Goal: Contribute content

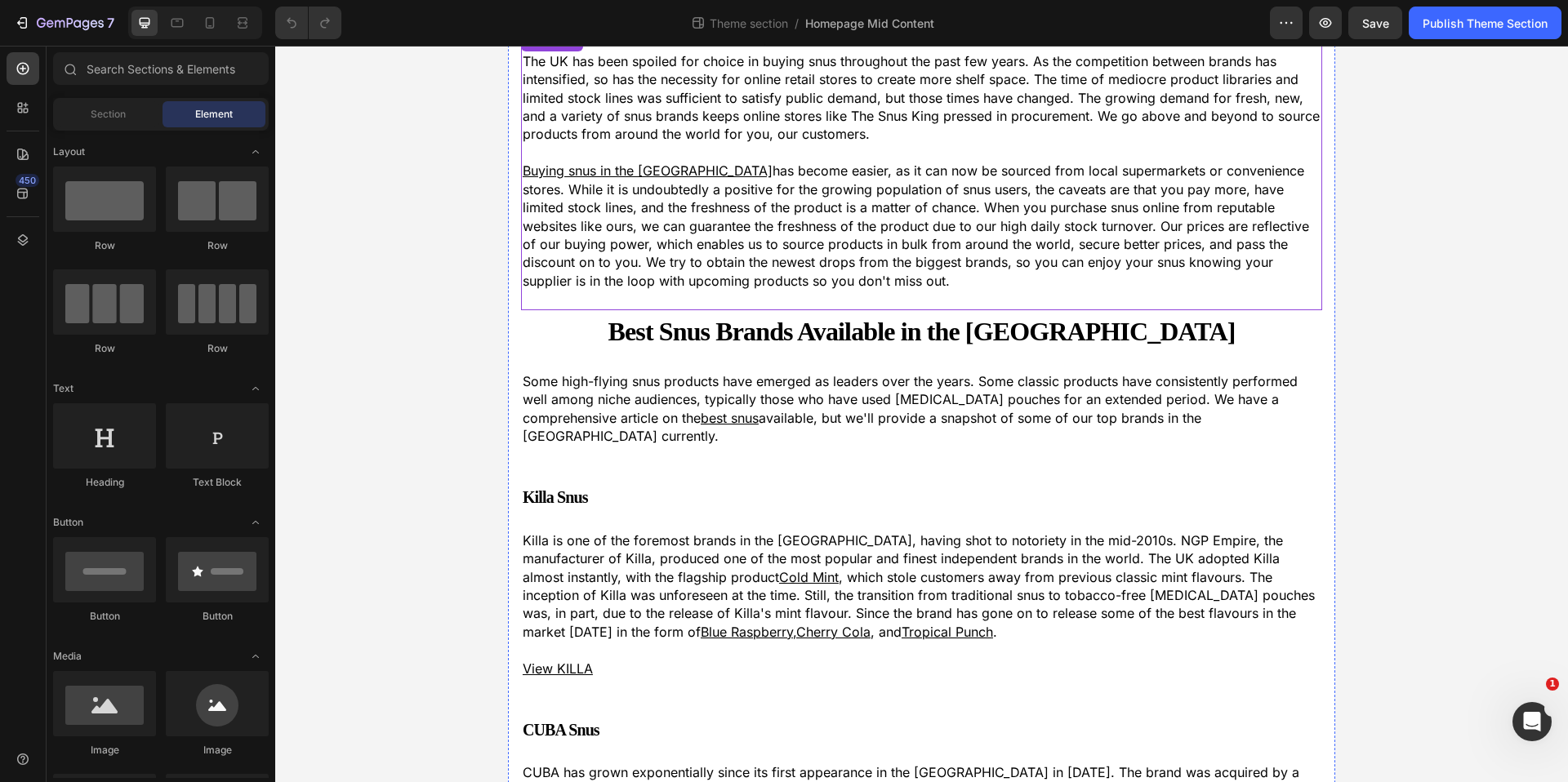
click at [558, 166] on u "Buying snus in the UK" at bounding box center [648, 170] width 250 height 16
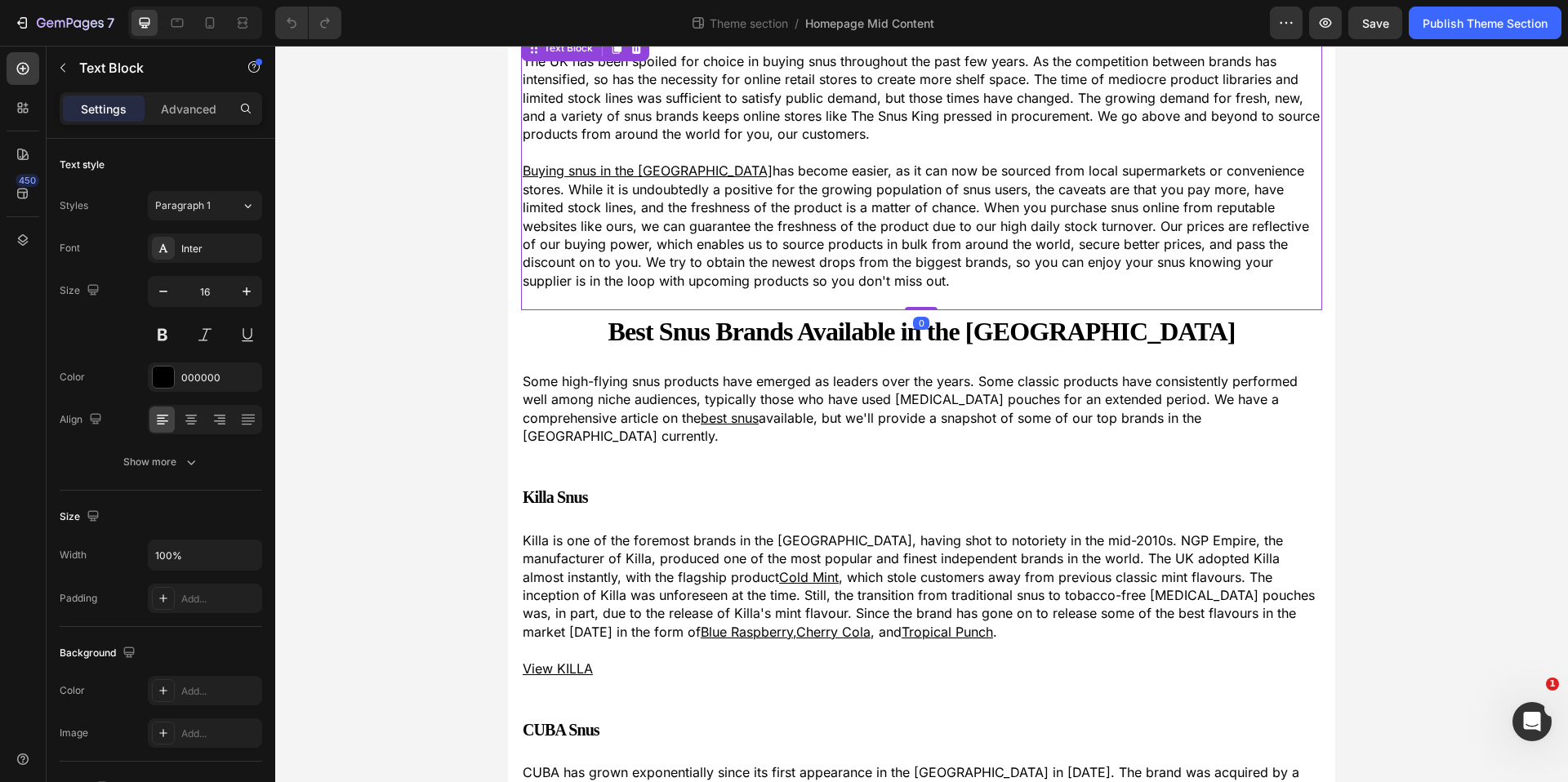
click at [665, 165] on p "Buying snus in the UK has become easier, as it can now be sourced from local su…" at bounding box center [921, 226] width 797 height 128
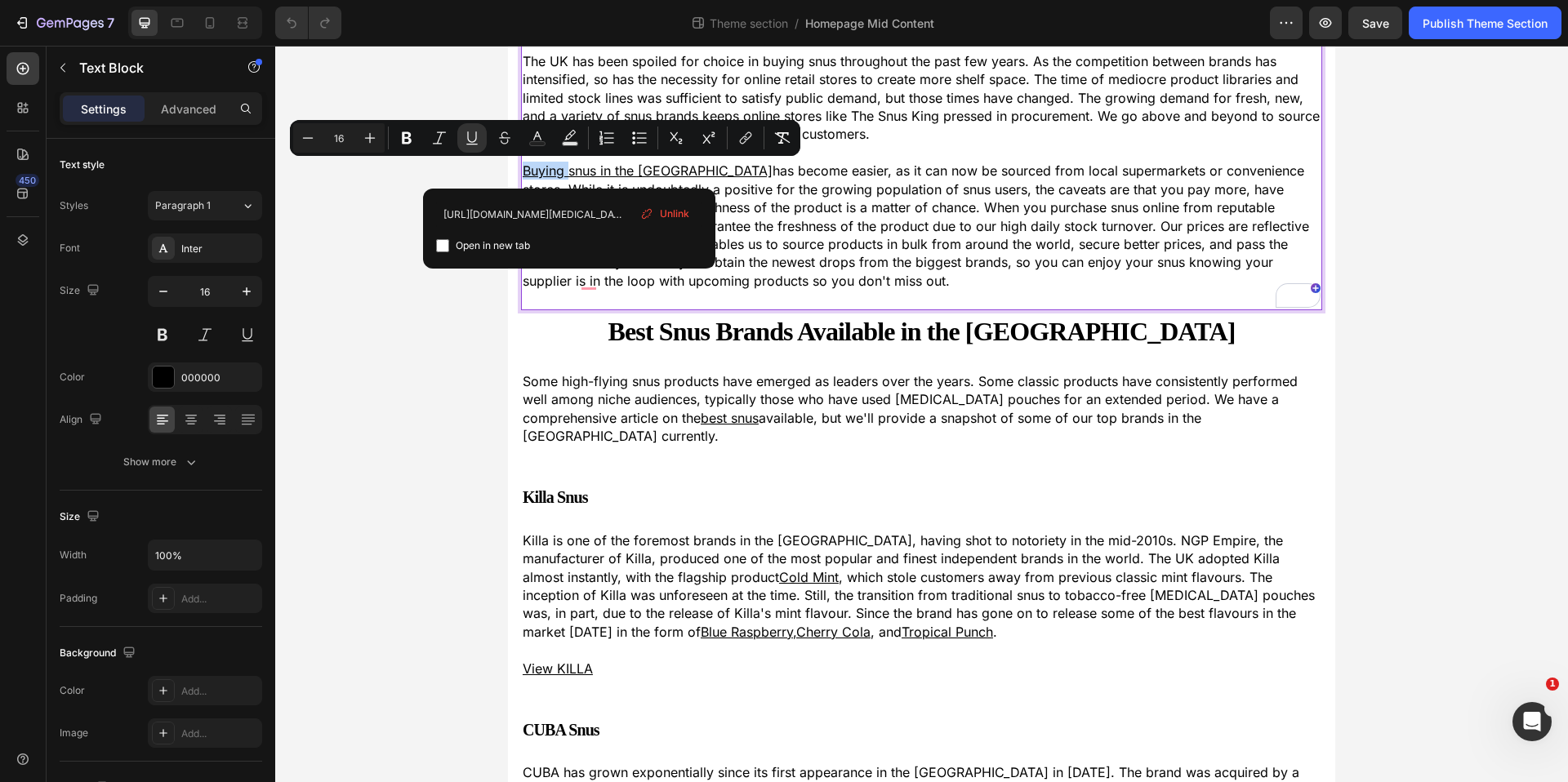
drag, startPoint x: 570, startPoint y: 171, endPoint x: 525, endPoint y: 172, distance: 45.0
click at [525, 172] on u "Buying snus in the UK" at bounding box center [648, 170] width 250 height 16
click at [670, 215] on span "Unlink" at bounding box center [674, 214] width 30 height 14
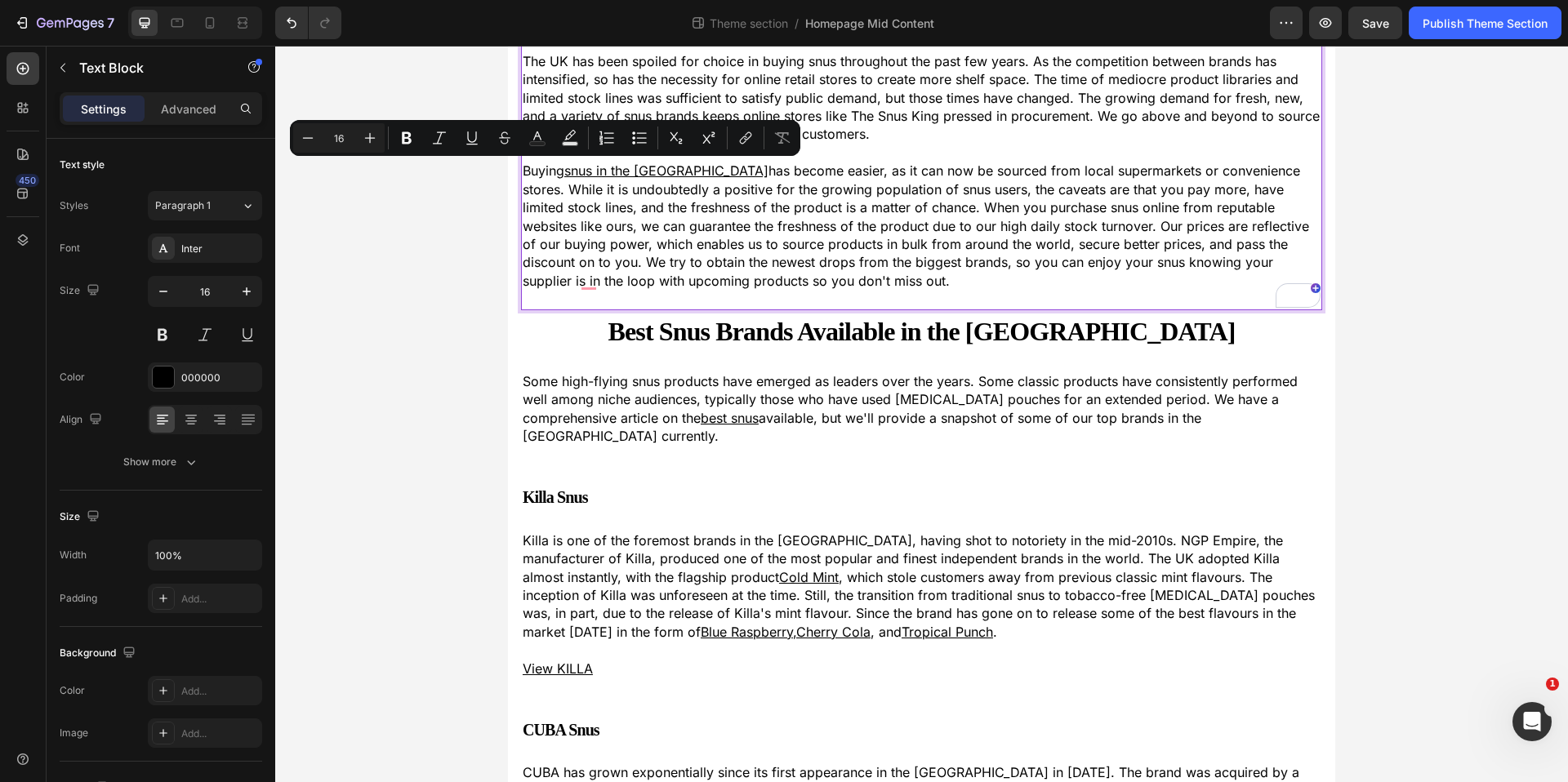
click at [632, 172] on u "snus in the [GEOGRAPHIC_DATA]" at bounding box center [667, 170] width 204 height 16
drag, startPoint x: 571, startPoint y: 171, endPoint x: 655, endPoint y: 171, distance: 84.0
click at [655, 171] on u "snus in the [GEOGRAPHIC_DATA]" at bounding box center [667, 170] width 204 height 16
click at [641, 172] on u "snus in the [GEOGRAPHIC_DATA]" at bounding box center [667, 170] width 204 height 16
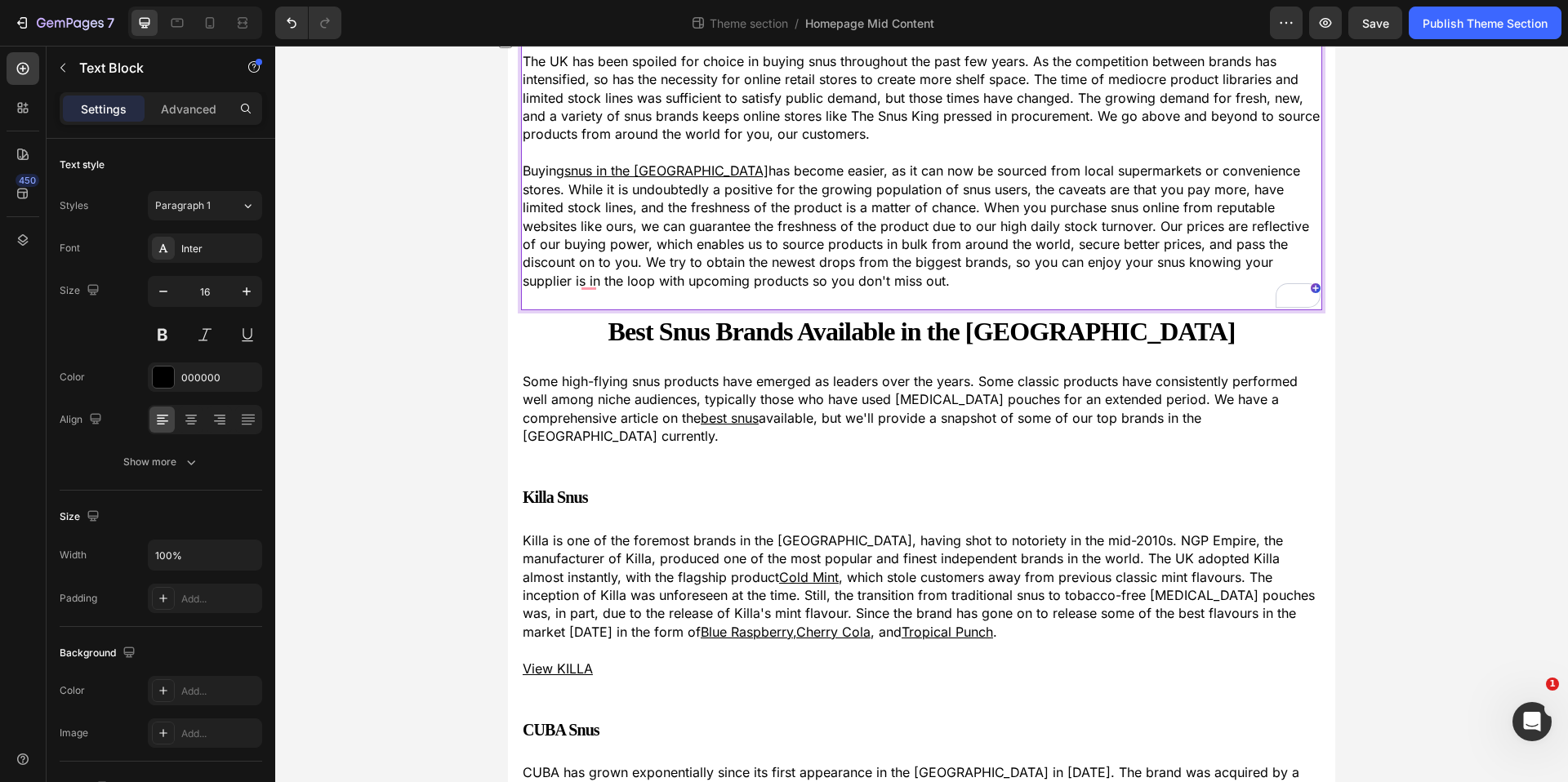
click at [647, 277] on p "Buying snus in the UK has become easier, as it can now be sourced from local su…" at bounding box center [921, 226] width 797 height 128
click at [605, 173] on u "snus in the [GEOGRAPHIC_DATA]" at bounding box center [667, 170] width 204 height 16
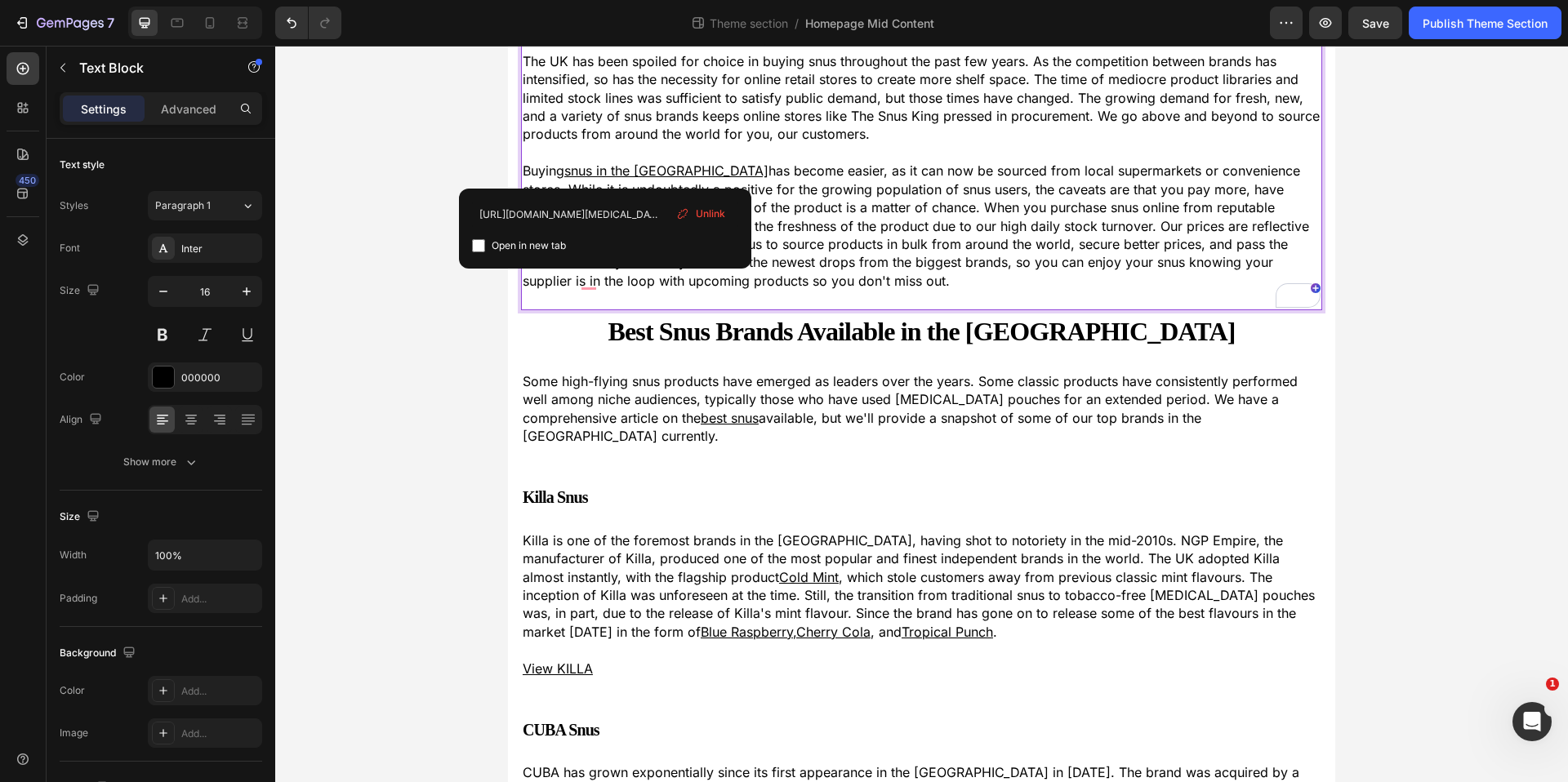
drag, startPoint x: 771, startPoint y: 142, endPoint x: 1007, endPoint y: 99, distance: 239.9
click at [774, 141] on p "The UK has been spoiled for choice in buying snus throughout the past few years…" at bounding box center [921, 98] width 797 height 92
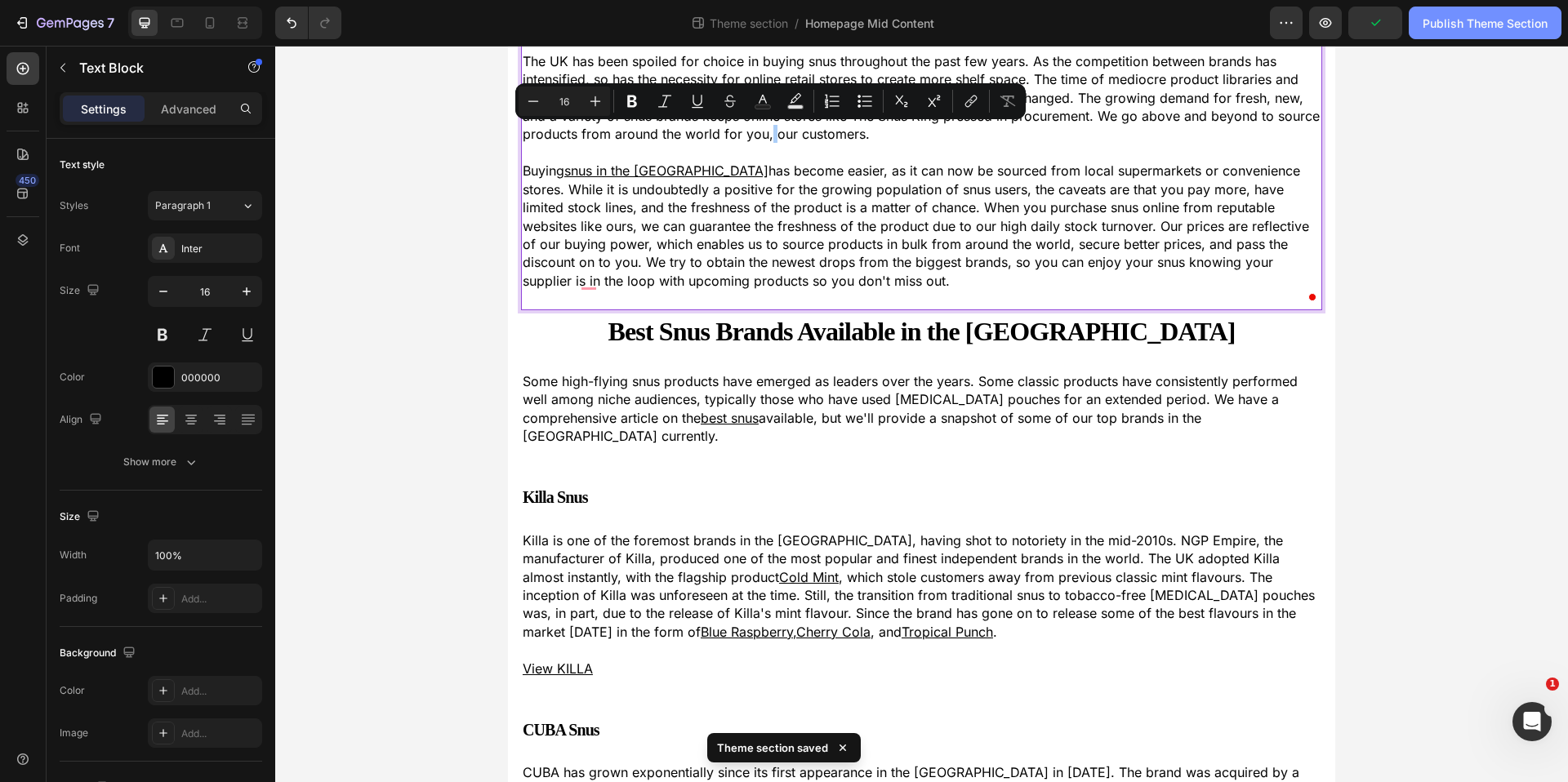
click at [1498, 17] on div "Publish Theme Section" at bounding box center [1484, 23] width 125 height 17
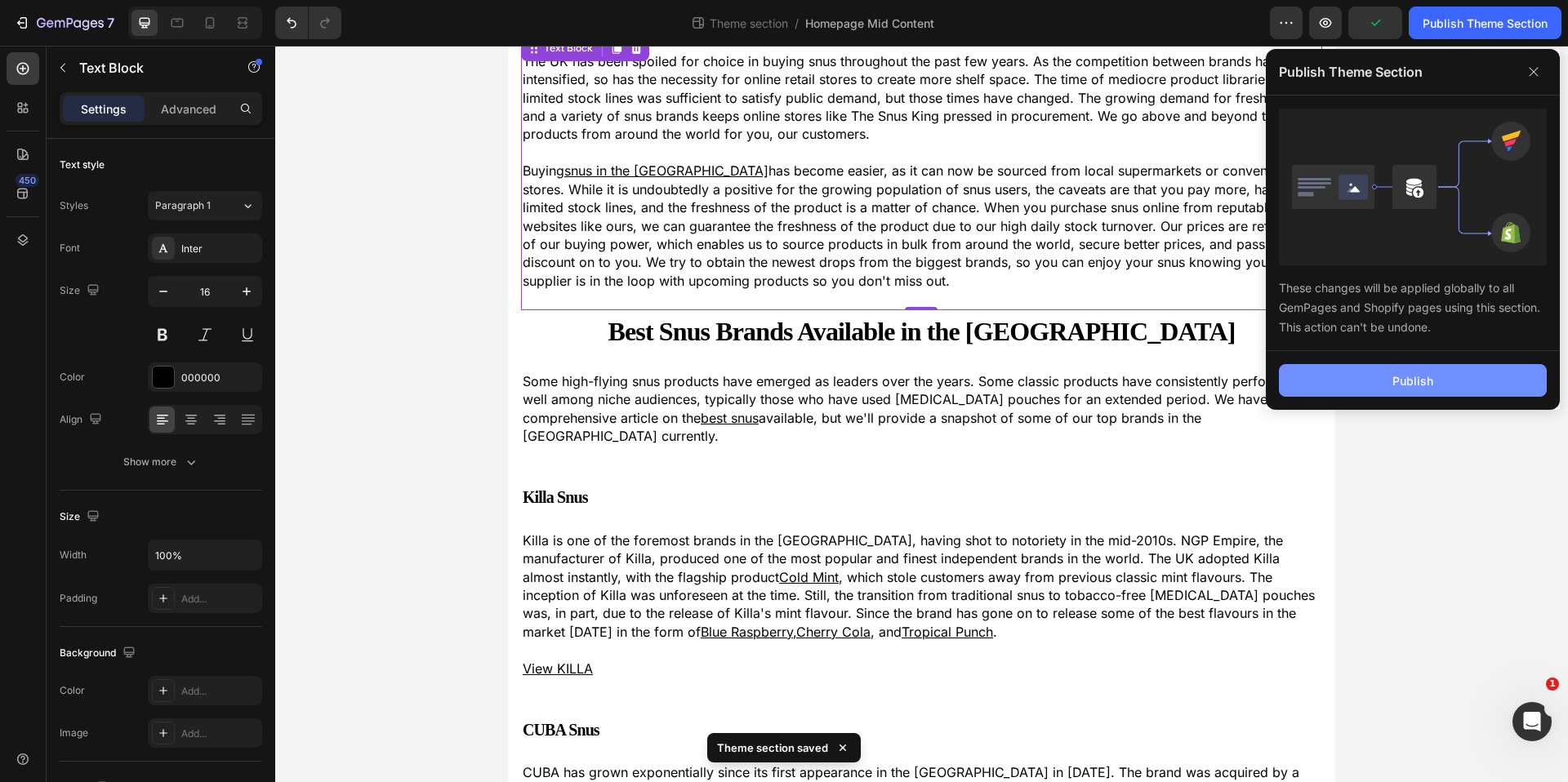
click at [1438, 370] on button "Publish" at bounding box center [1413, 381] width 268 height 32
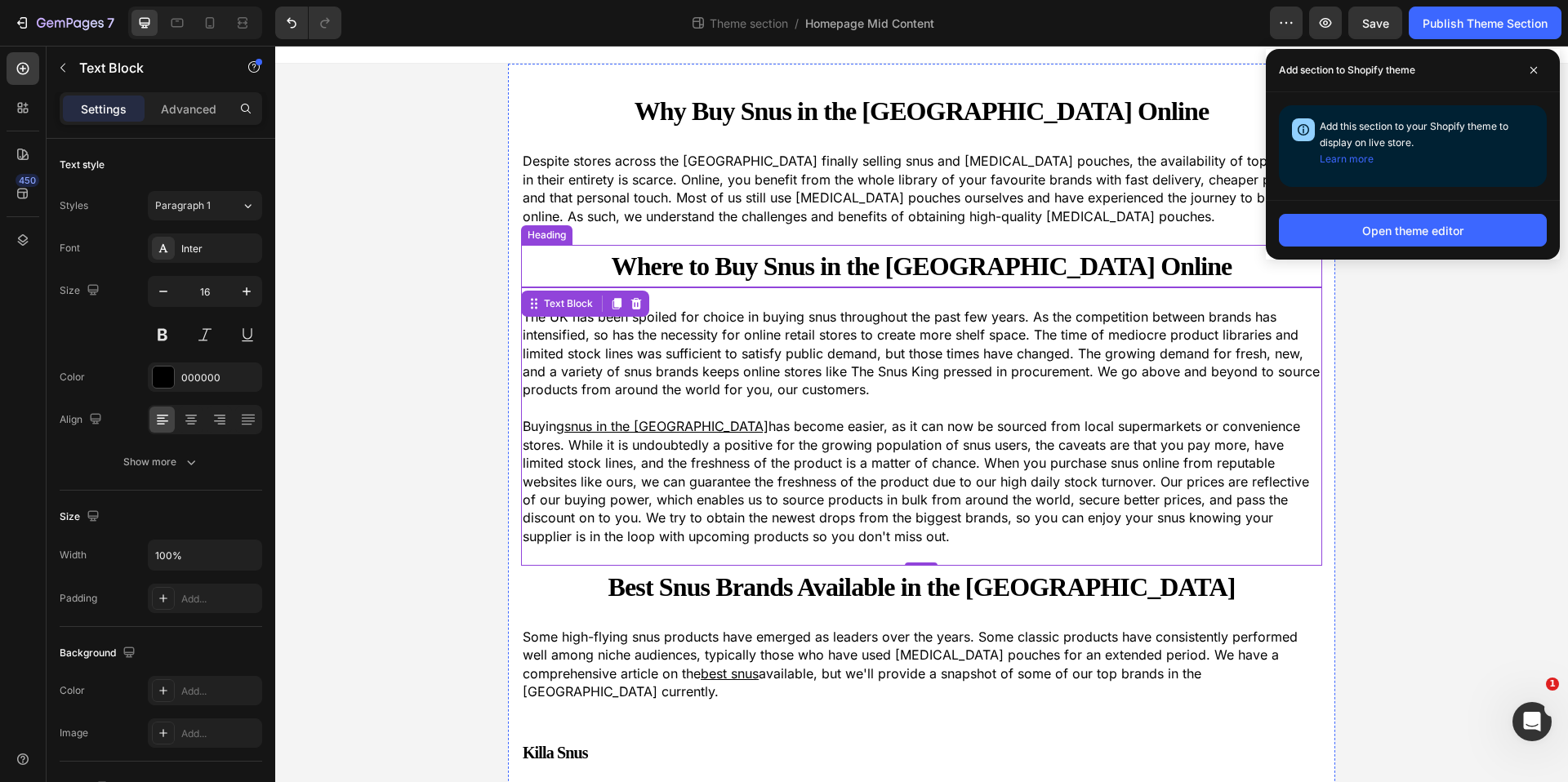
scroll to position [1, 0]
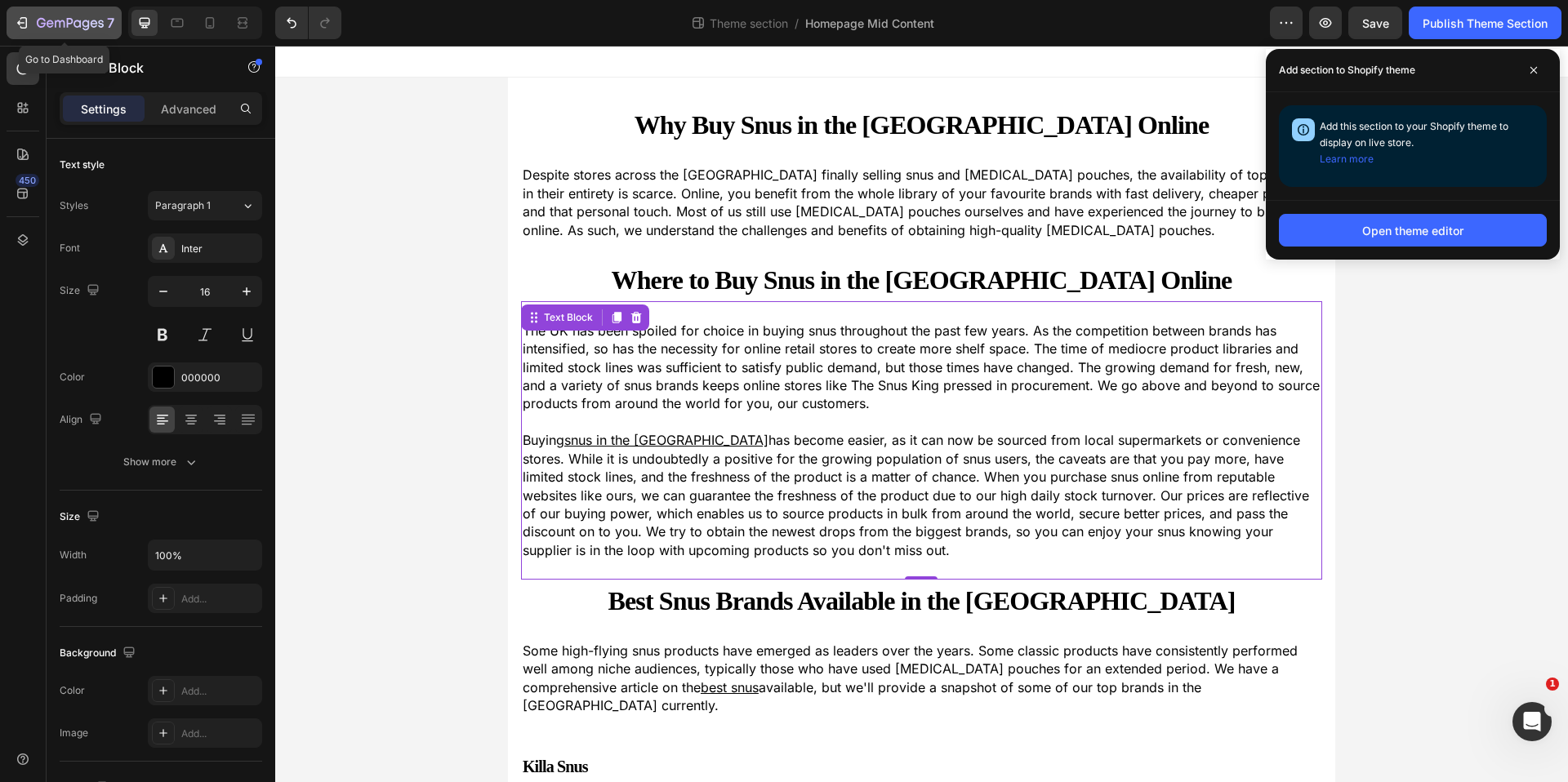
click at [26, 31] on icon "button" at bounding box center [22, 22] width 16 height 16
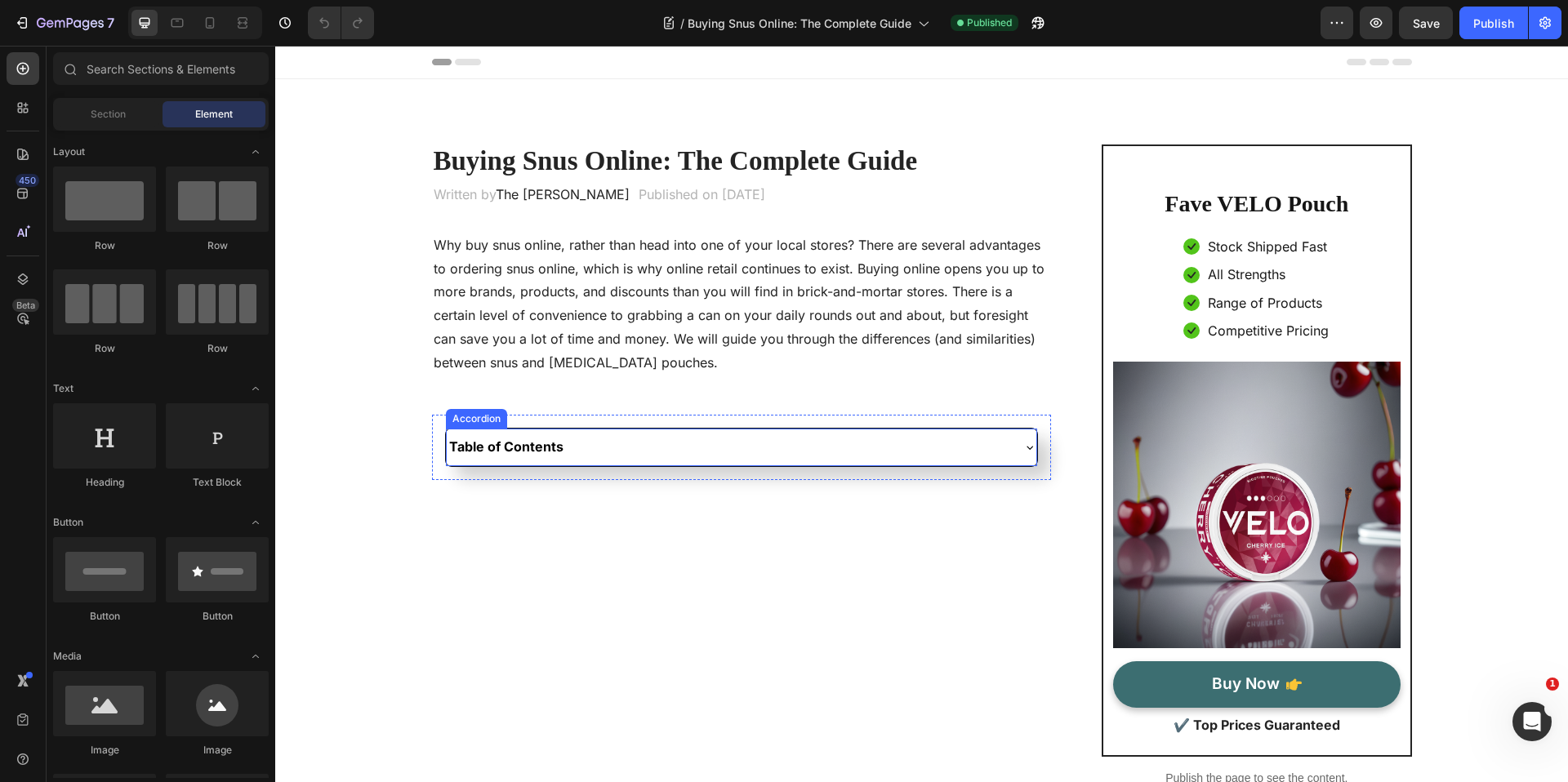
click at [637, 447] on div "Table of Contents" at bounding box center [729, 446] width 565 height 23
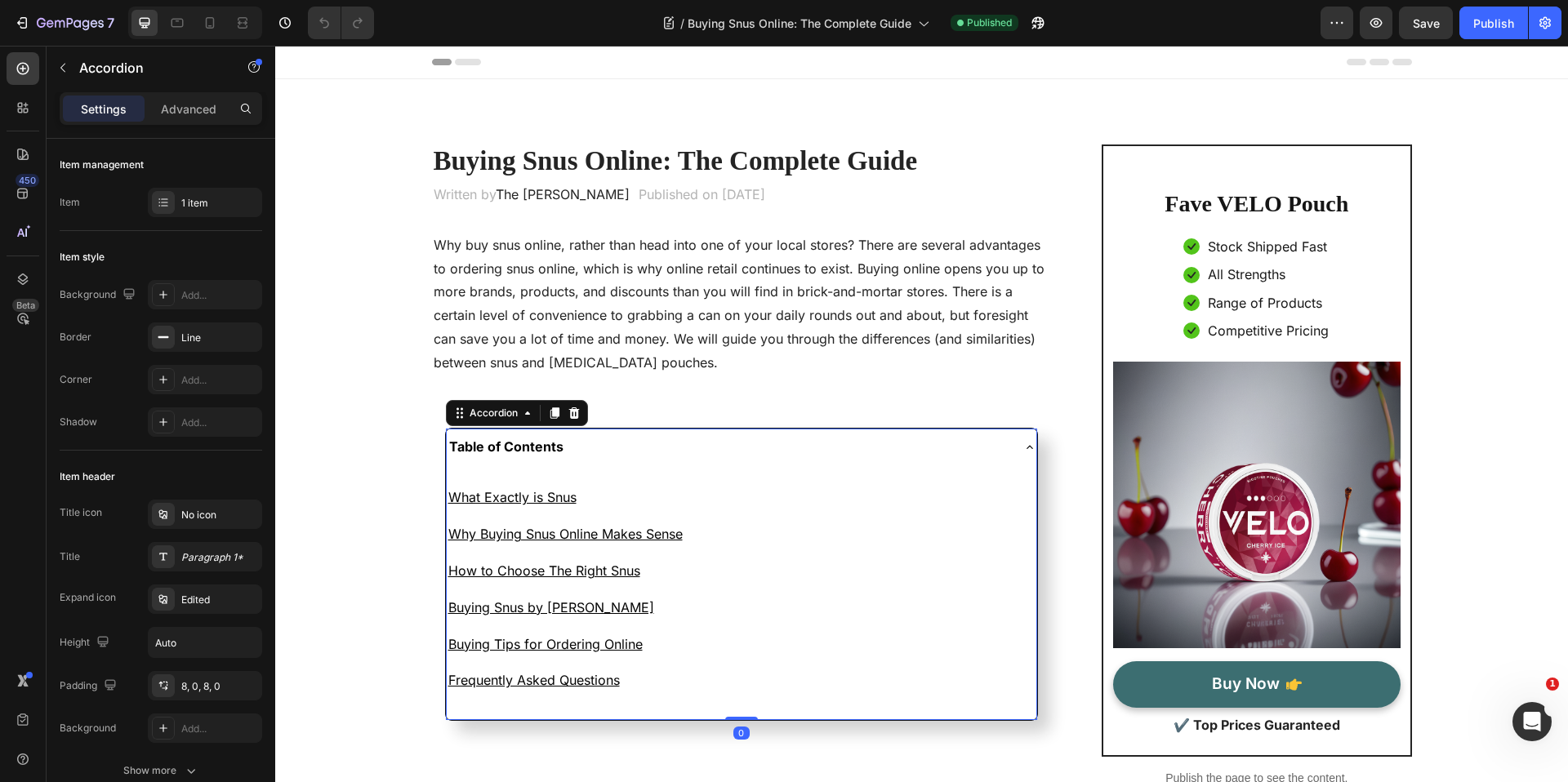
click at [650, 438] on div "Table of Contents" at bounding box center [729, 446] width 565 height 23
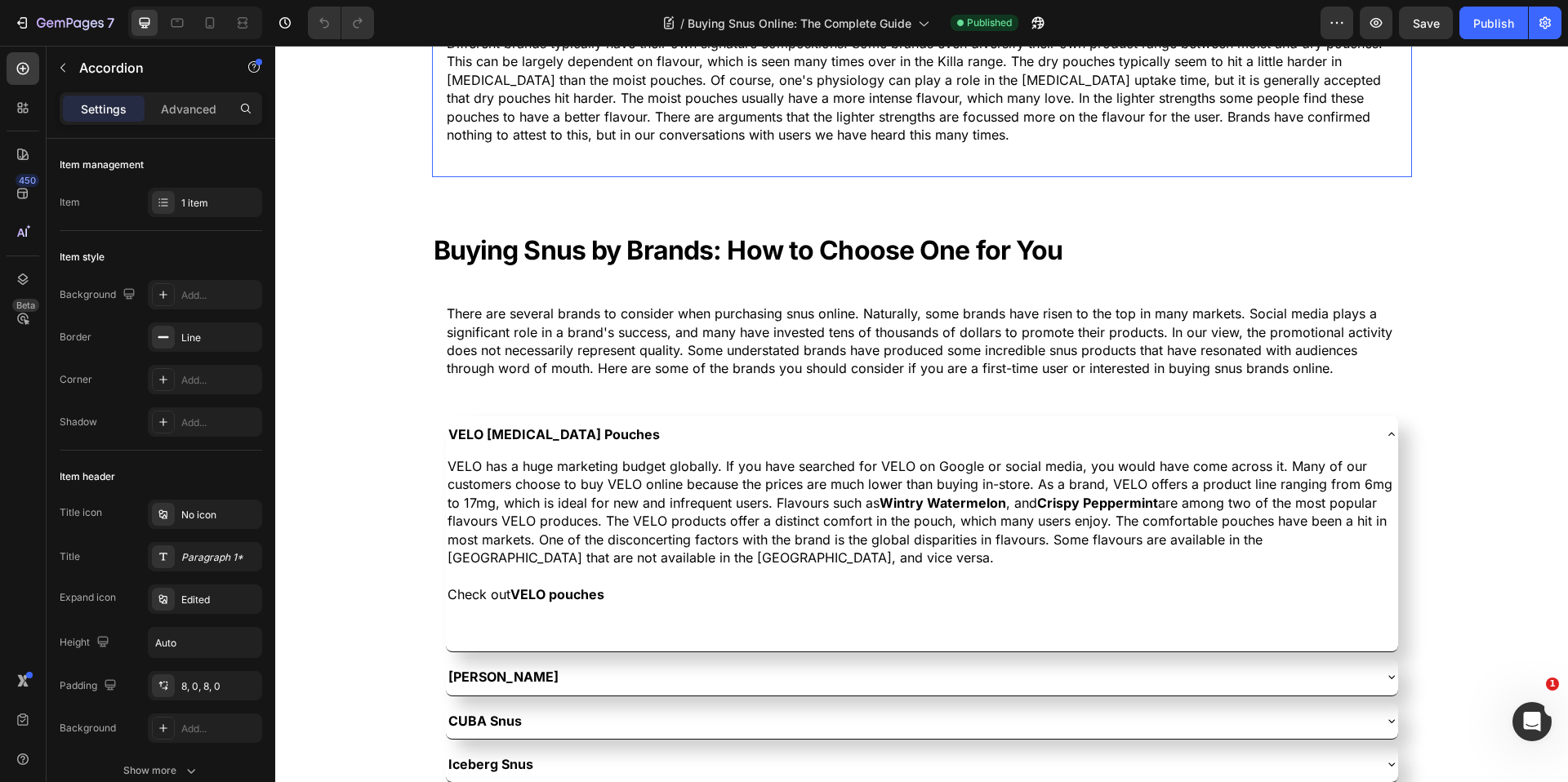
scroll to position [3591, 0]
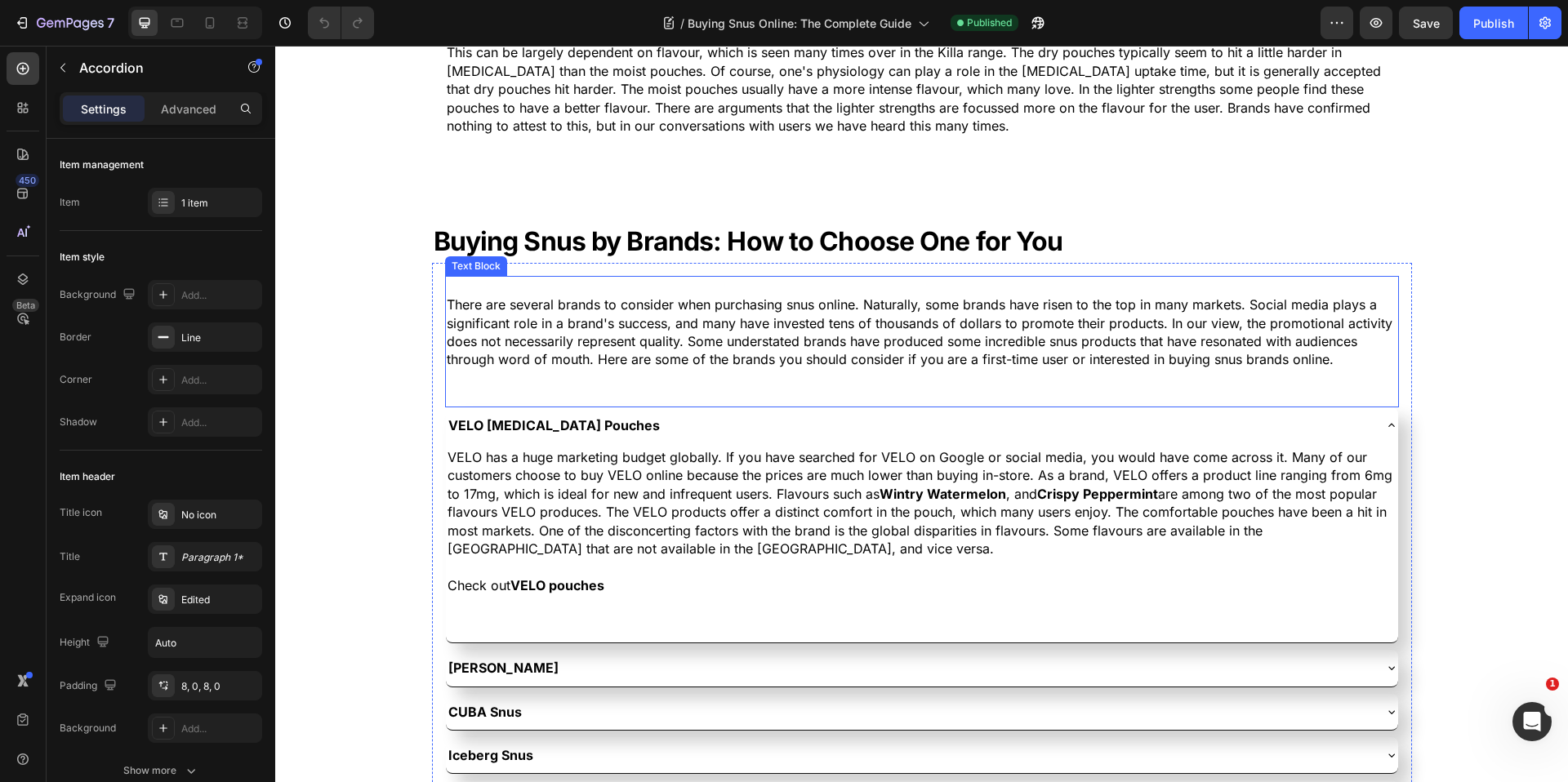
click at [1199, 361] on p "There are several brands to consider when purchasing snus online. Naturally, so…" at bounding box center [921, 332] width 950 height 73
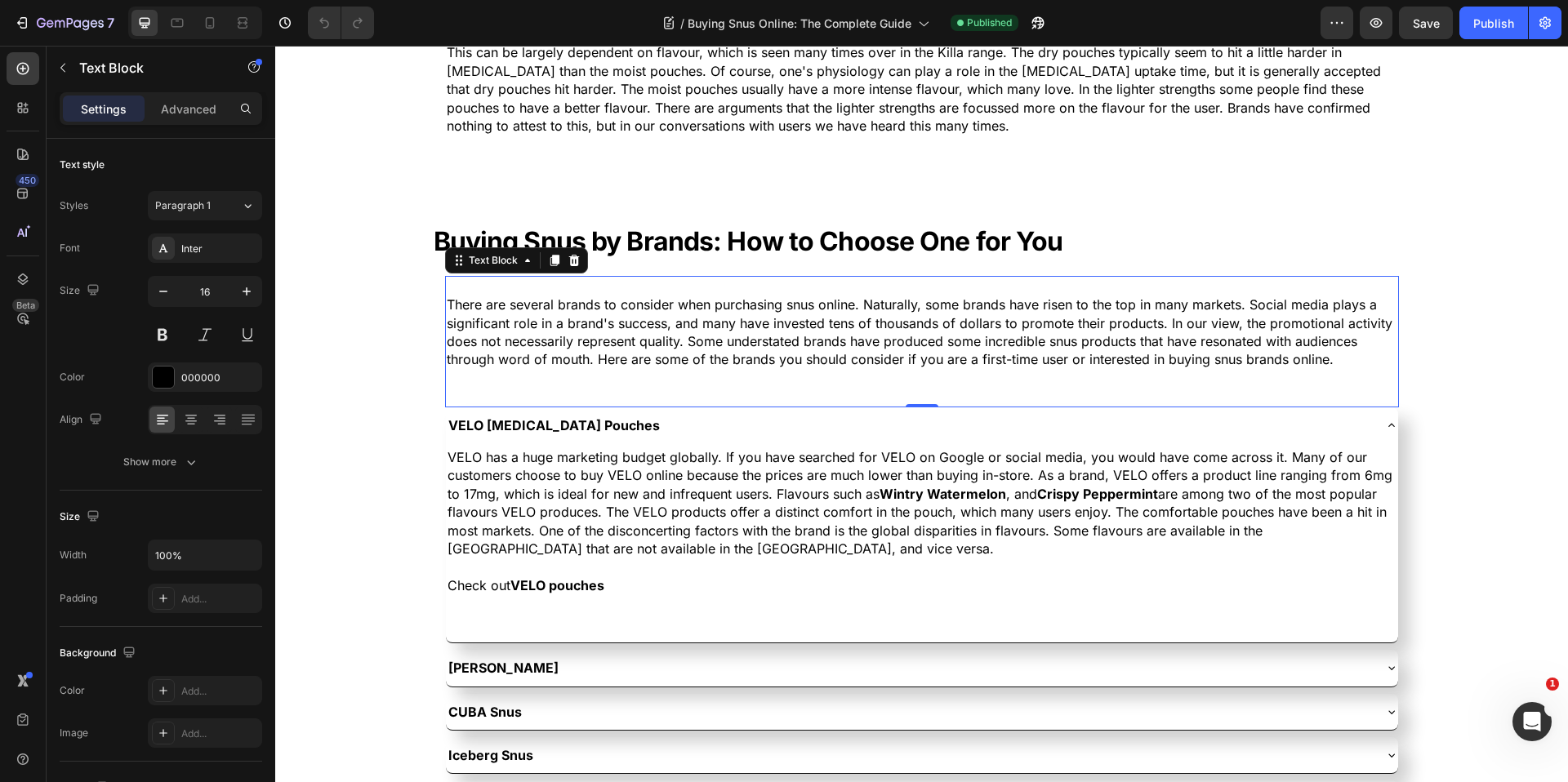
click at [1071, 359] on p "There are several brands to consider when purchasing snus online. Naturally, so…" at bounding box center [921, 332] width 950 height 73
click at [1115, 359] on p "There are several brands to consider when purchasing snus online. Naturally, so…" at bounding box center [921, 332] width 950 height 73
click at [1117, 358] on p "There are several brands to consider when purchasing snus online. Naturally, so…" at bounding box center [921, 332] width 950 height 73
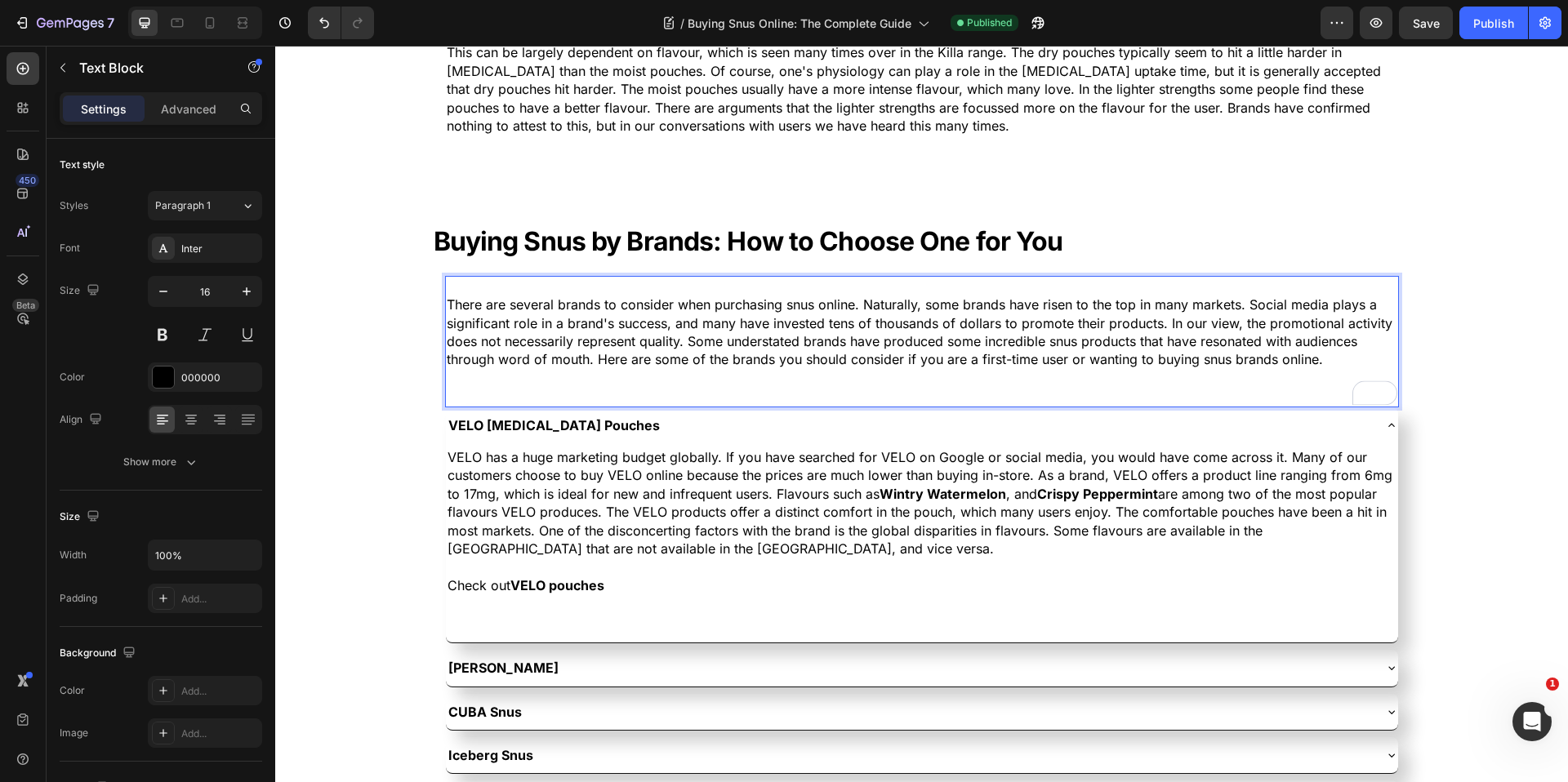
click at [1174, 355] on p "There are several brands to consider when purchasing snus online. Naturally, so…" at bounding box center [921, 332] width 950 height 73
click at [1190, 360] on p "There are several brands to consider when purchasing snus online. Naturally, so…" at bounding box center [921, 332] width 950 height 73
click at [1177, 359] on p "There are several brands to consider when purchasing snus online. Naturally, so…" at bounding box center [921, 332] width 950 height 73
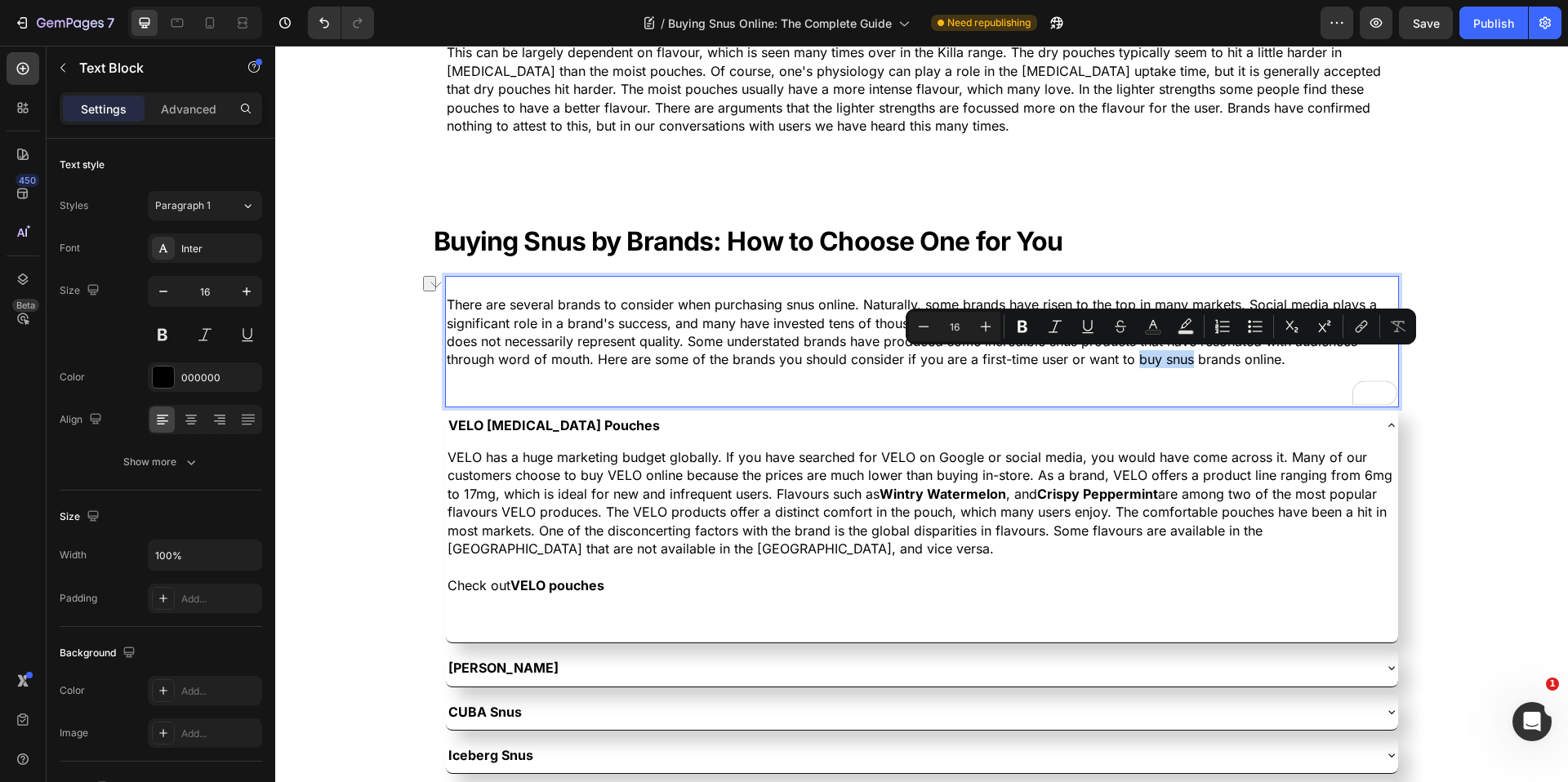
drag, startPoint x: 1186, startPoint y: 359, endPoint x: 1137, endPoint y: 360, distance: 49.0
click at [1137, 360] on p "There are several brands to consider when purchasing snus online. Naturally, so…" at bounding box center [921, 332] width 950 height 73
drag, startPoint x: 1354, startPoint y: 325, endPoint x: 1214, endPoint y: 338, distance: 140.6
click at [1354, 325] on icon "Editor contextual toolbar" at bounding box center [1360, 326] width 16 height 16
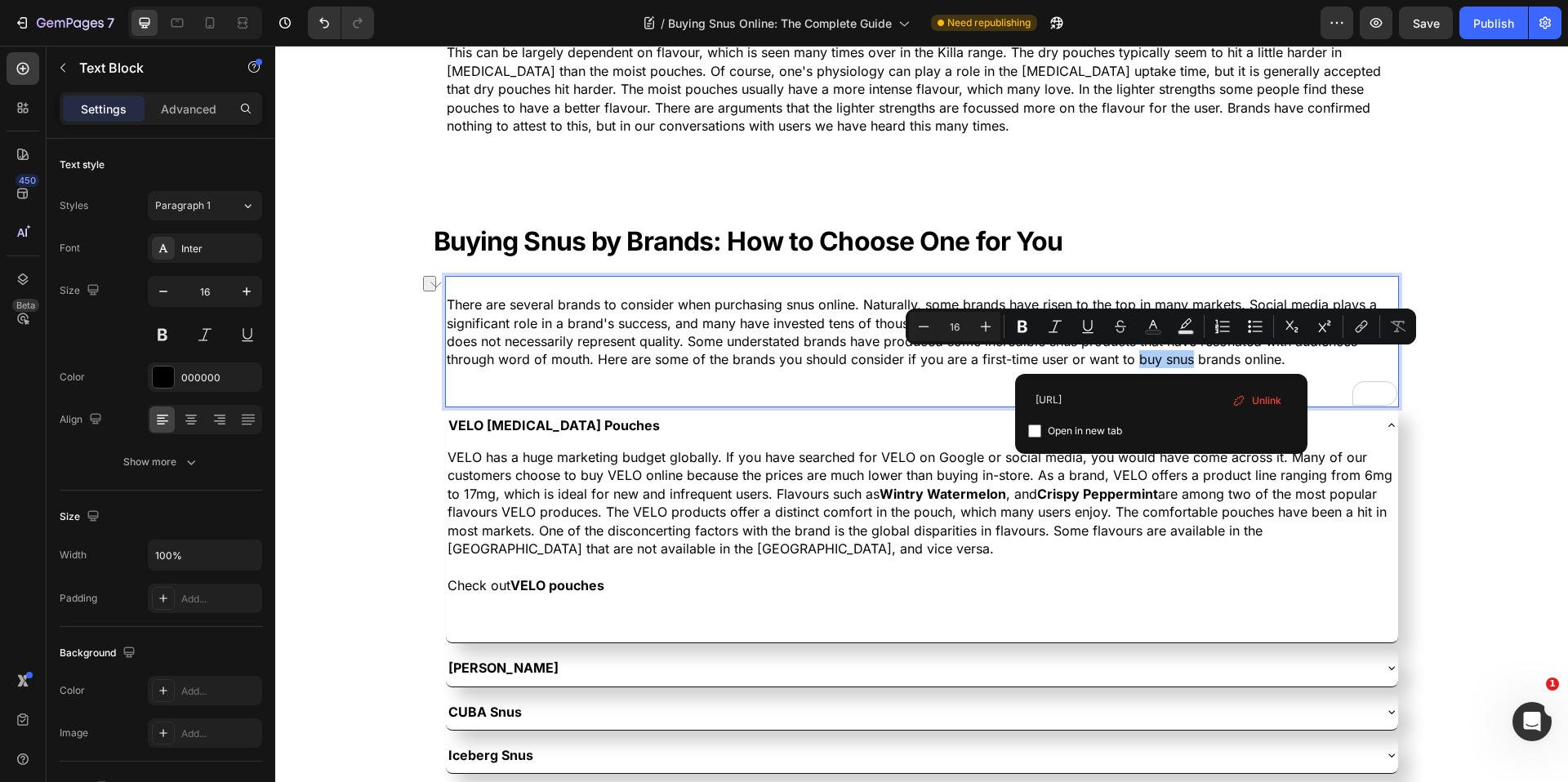
type input "[URL][DOMAIN_NAME]"
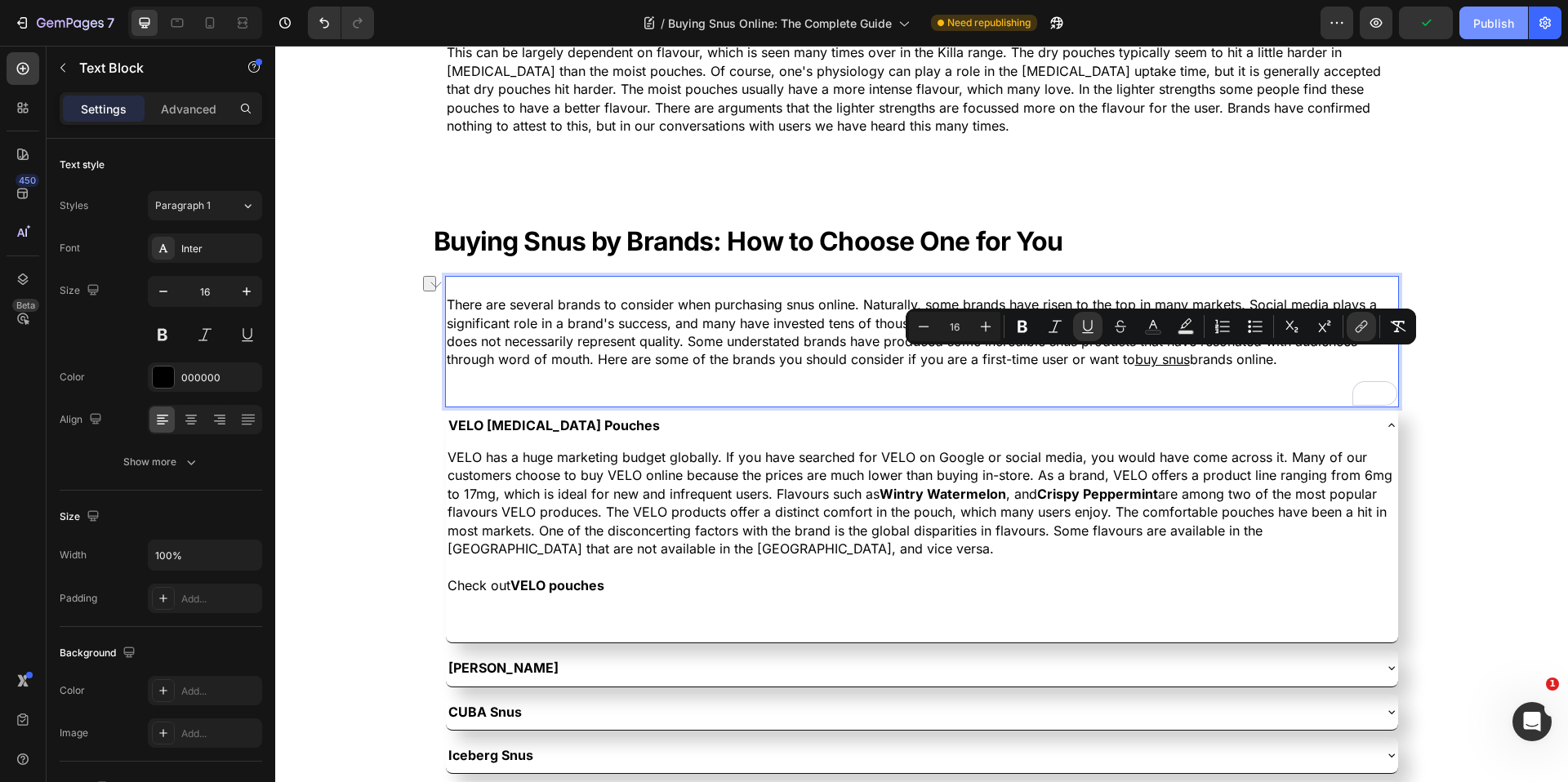
click at [1499, 25] on div "Publish" at bounding box center [1493, 23] width 41 height 17
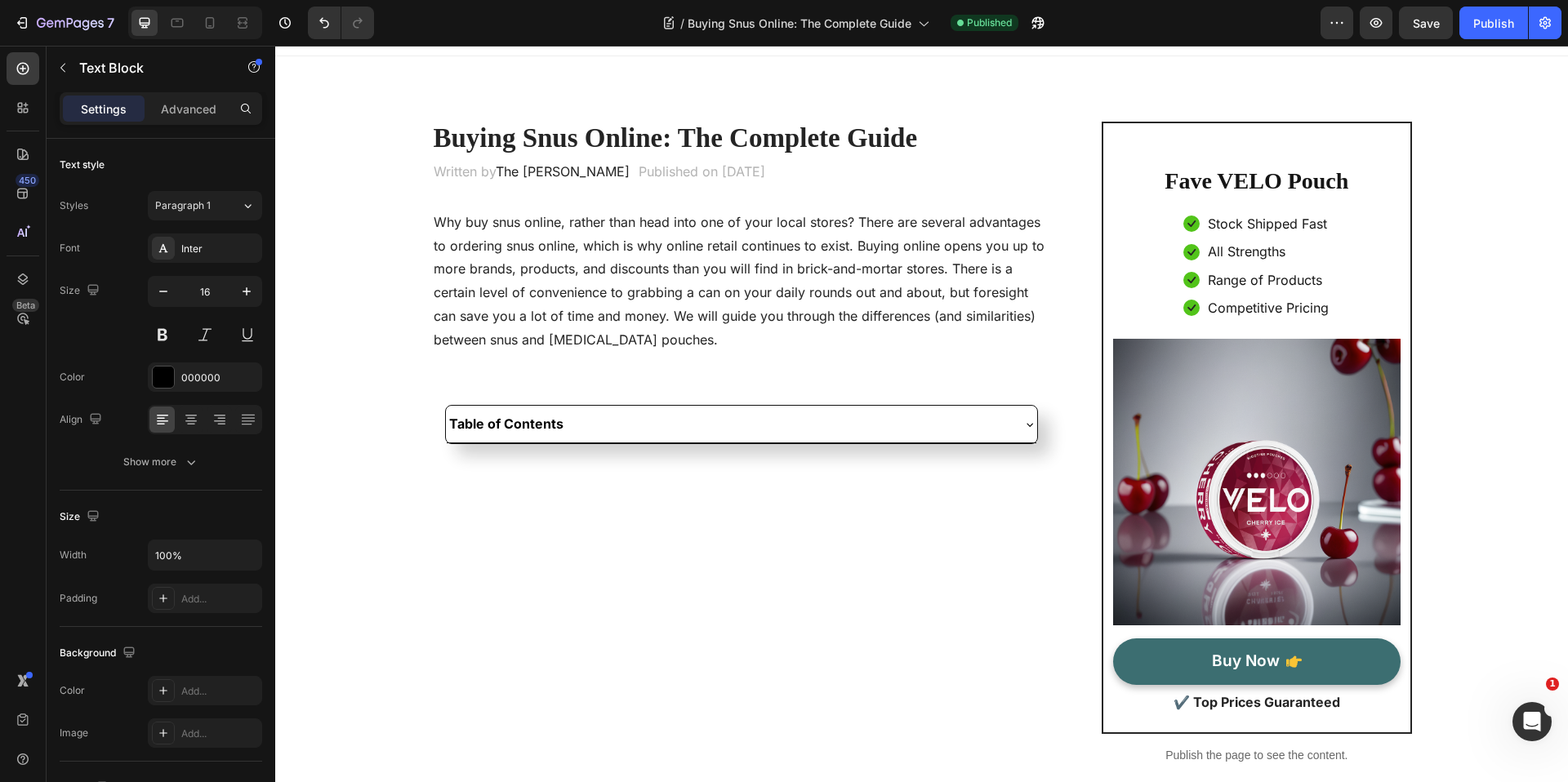
scroll to position [40, 0]
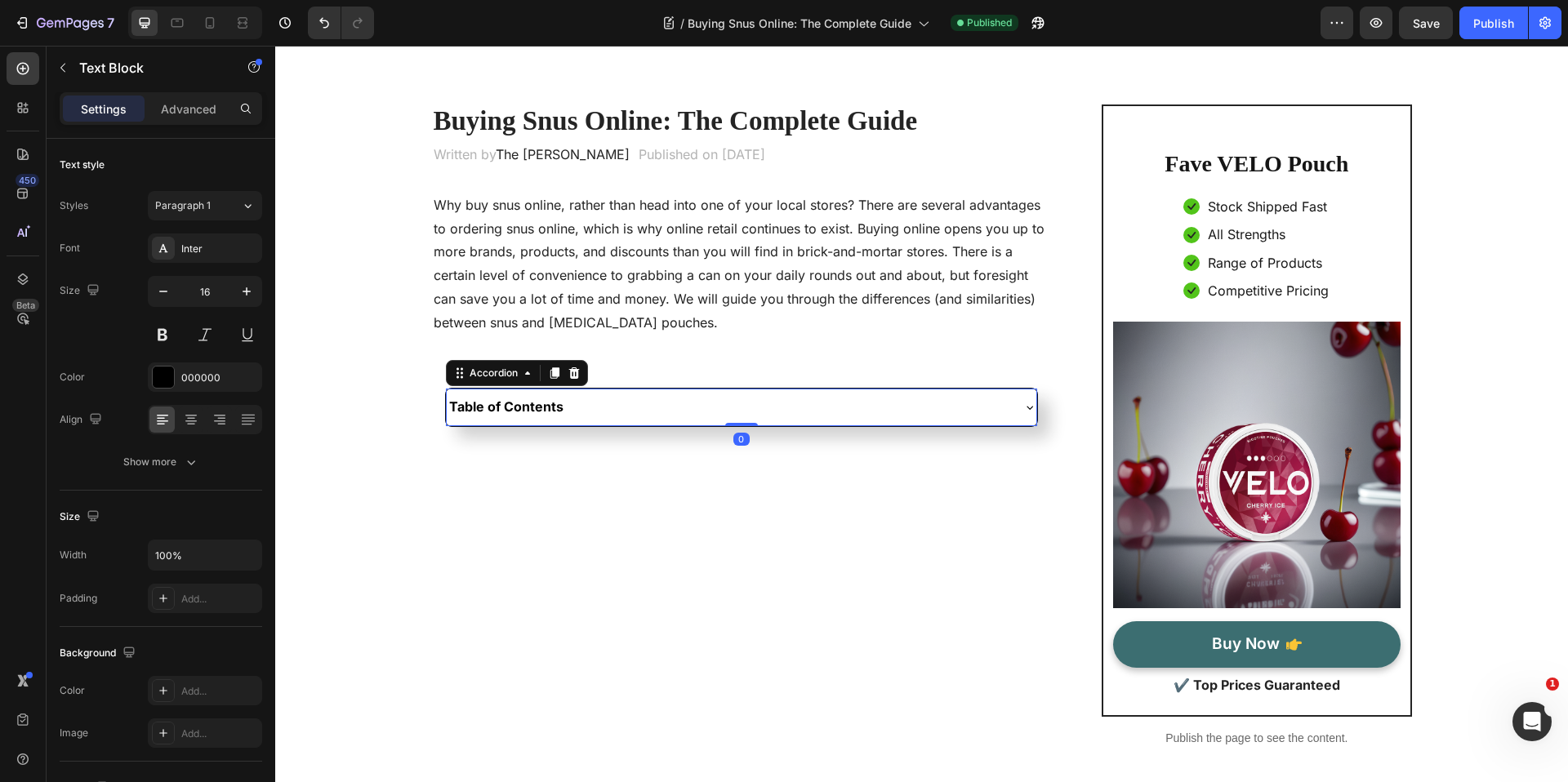
click at [676, 408] on div "Table of Contents" at bounding box center [729, 406] width 565 height 23
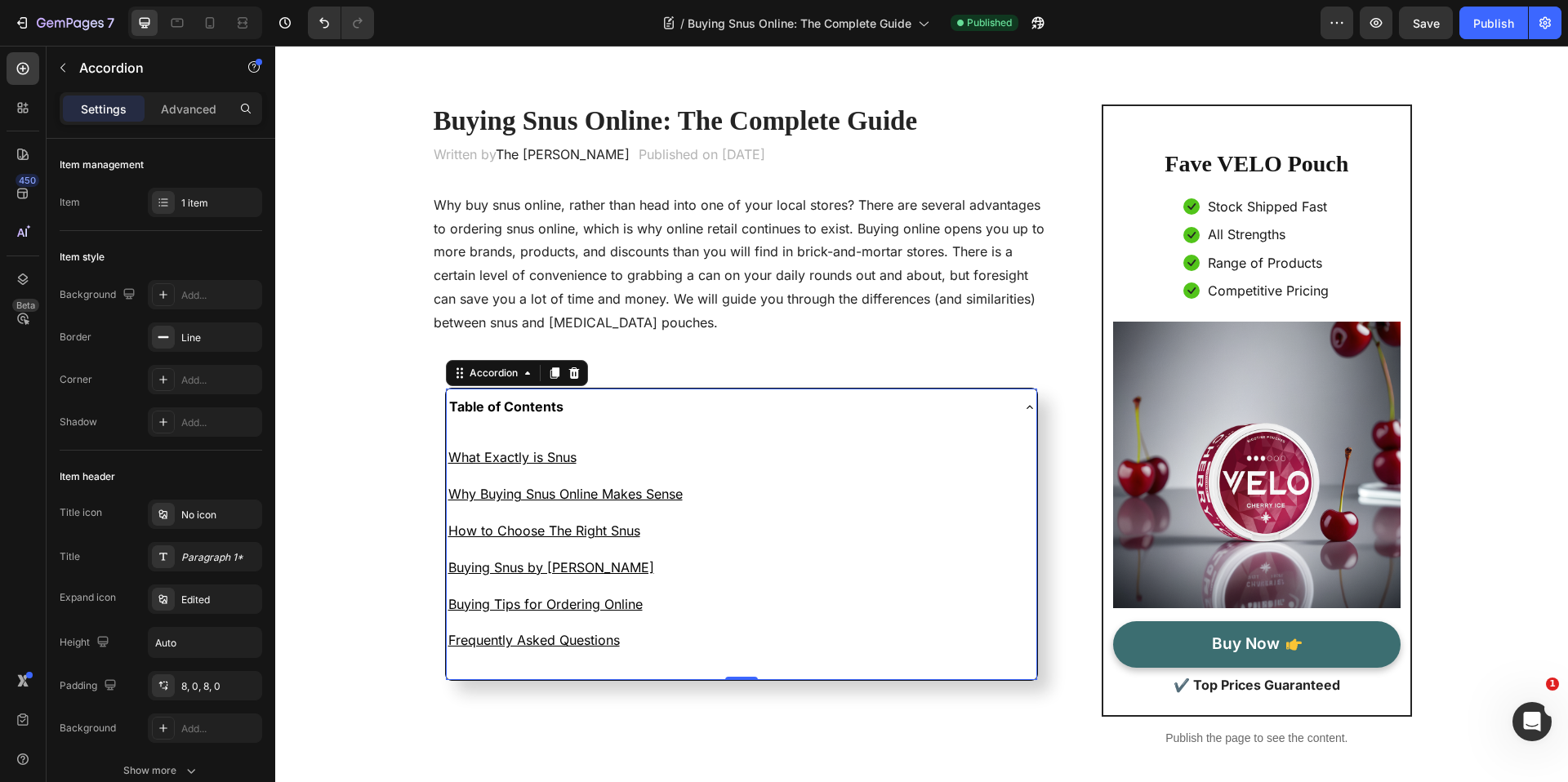
click at [675, 408] on div "Table of Contents" at bounding box center [729, 406] width 565 height 23
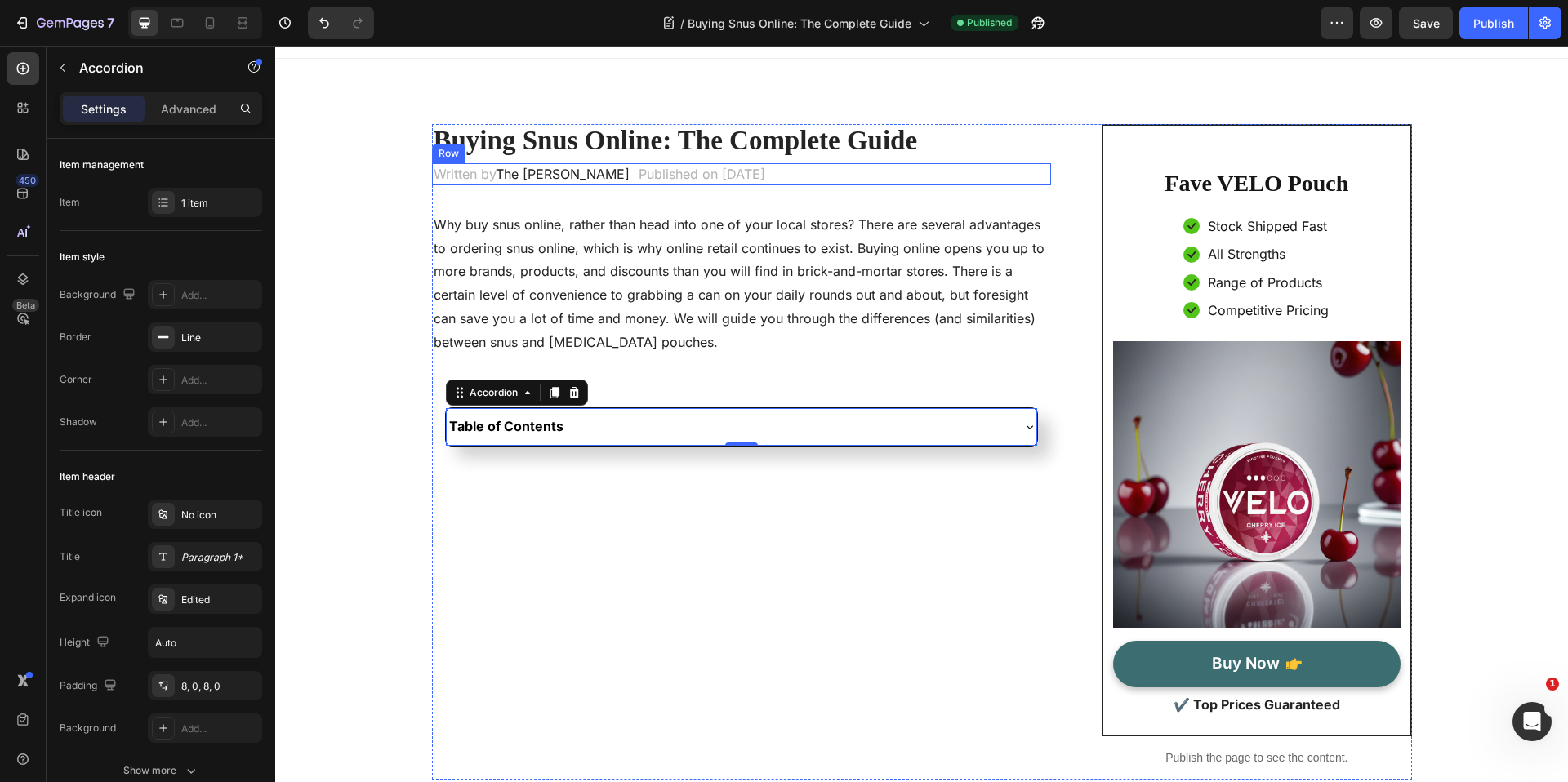
scroll to position [12, 0]
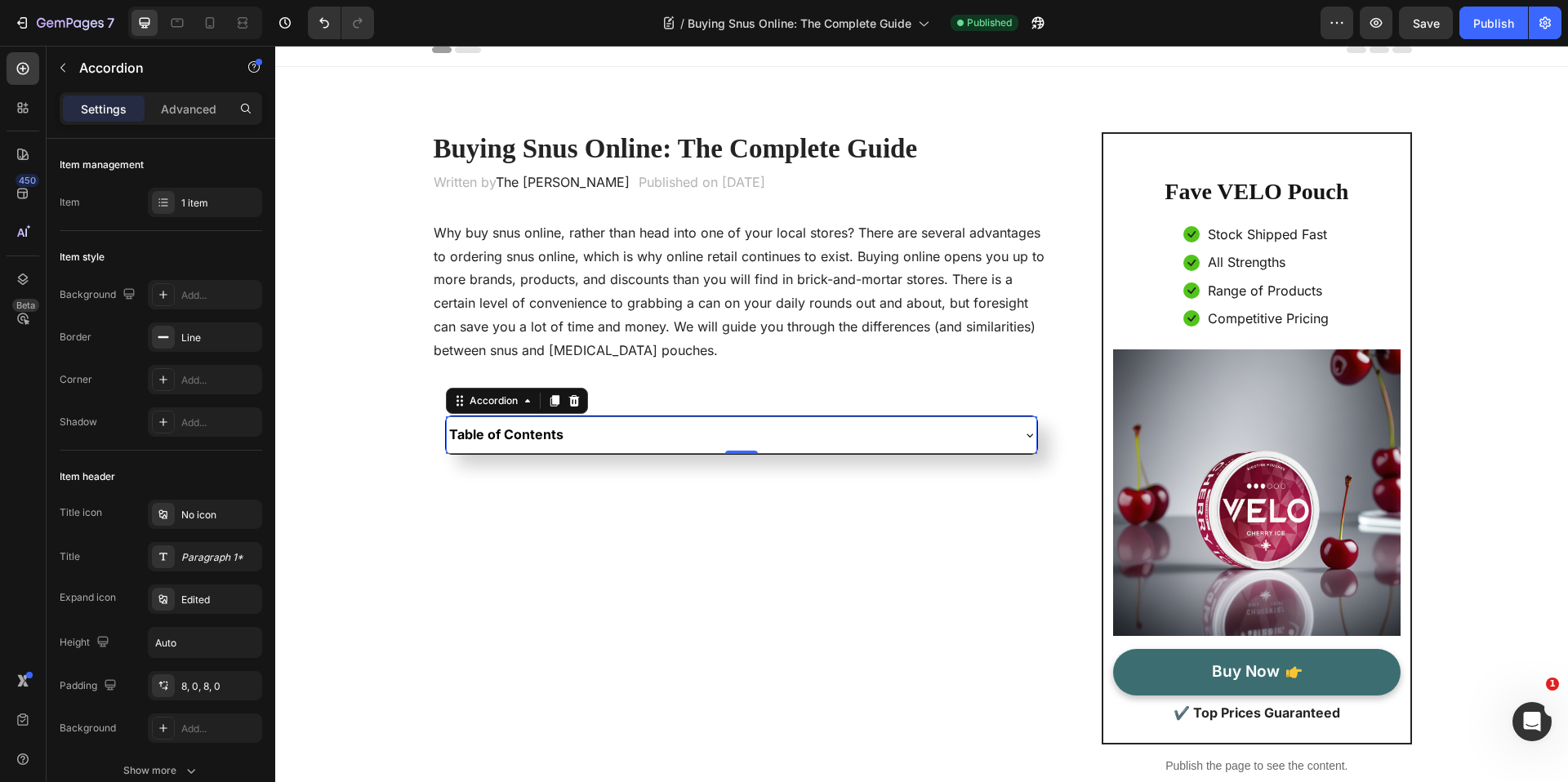
click at [671, 440] on div "Table of Contents" at bounding box center [729, 434] width 565 height 23
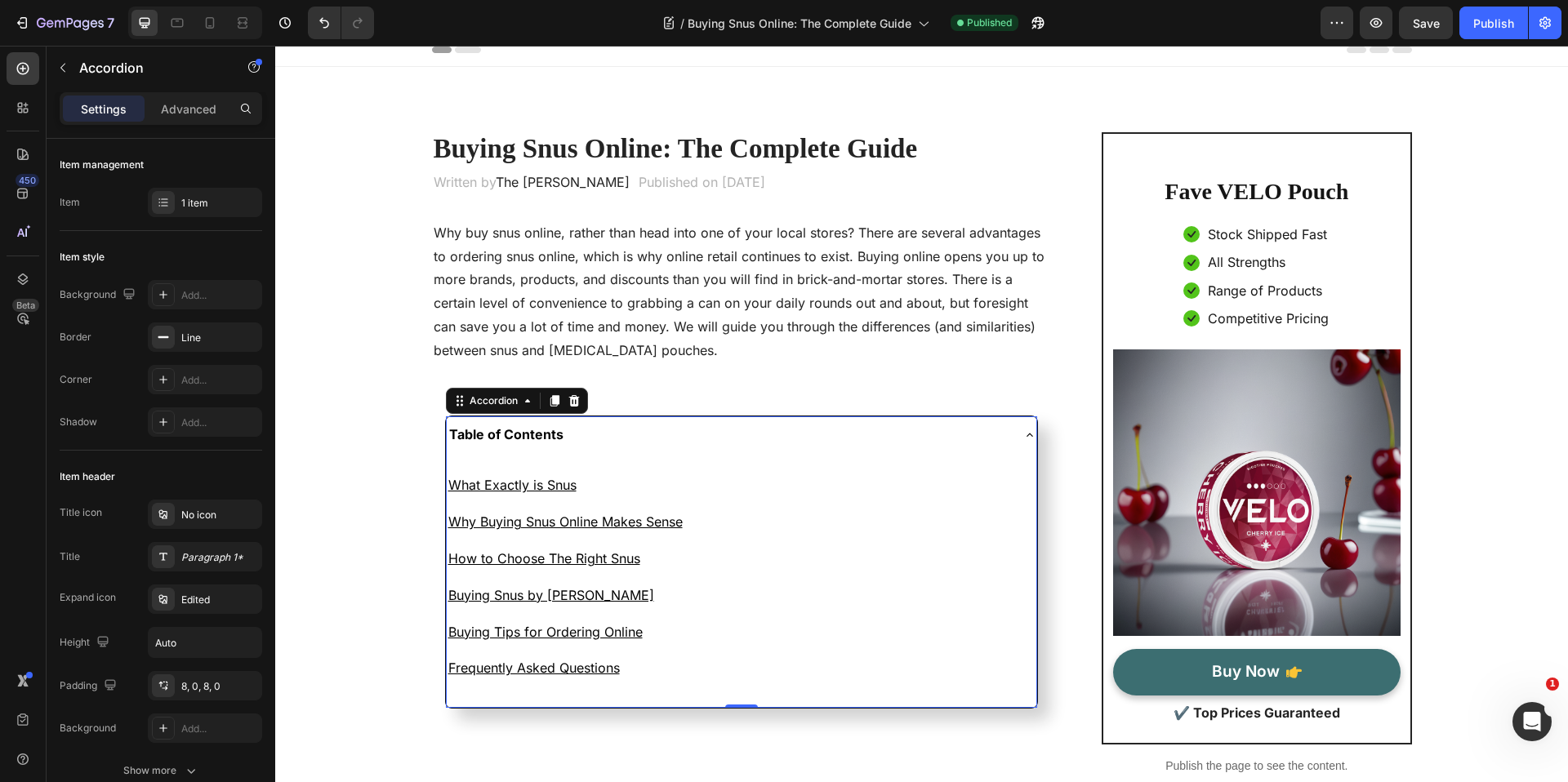
click at [671, 440] on div "Table of Contents" at bounding box center [729, 434] width 565 height 23
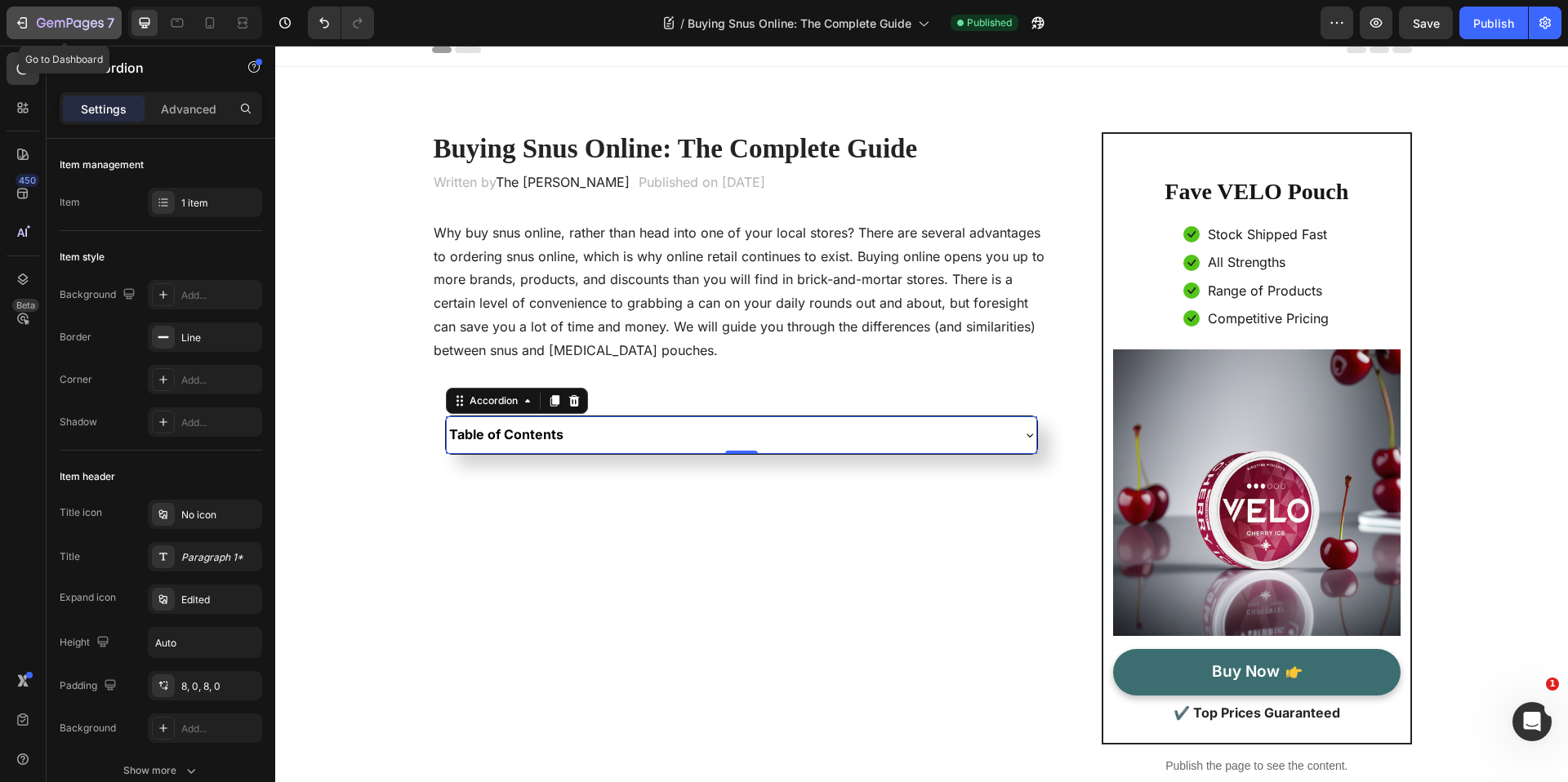
click at [26, 26] on icon "button" at bounding box center [22, 22] width 16 height 16
